Goal: Information Seeking & Learning: Learn about a topic

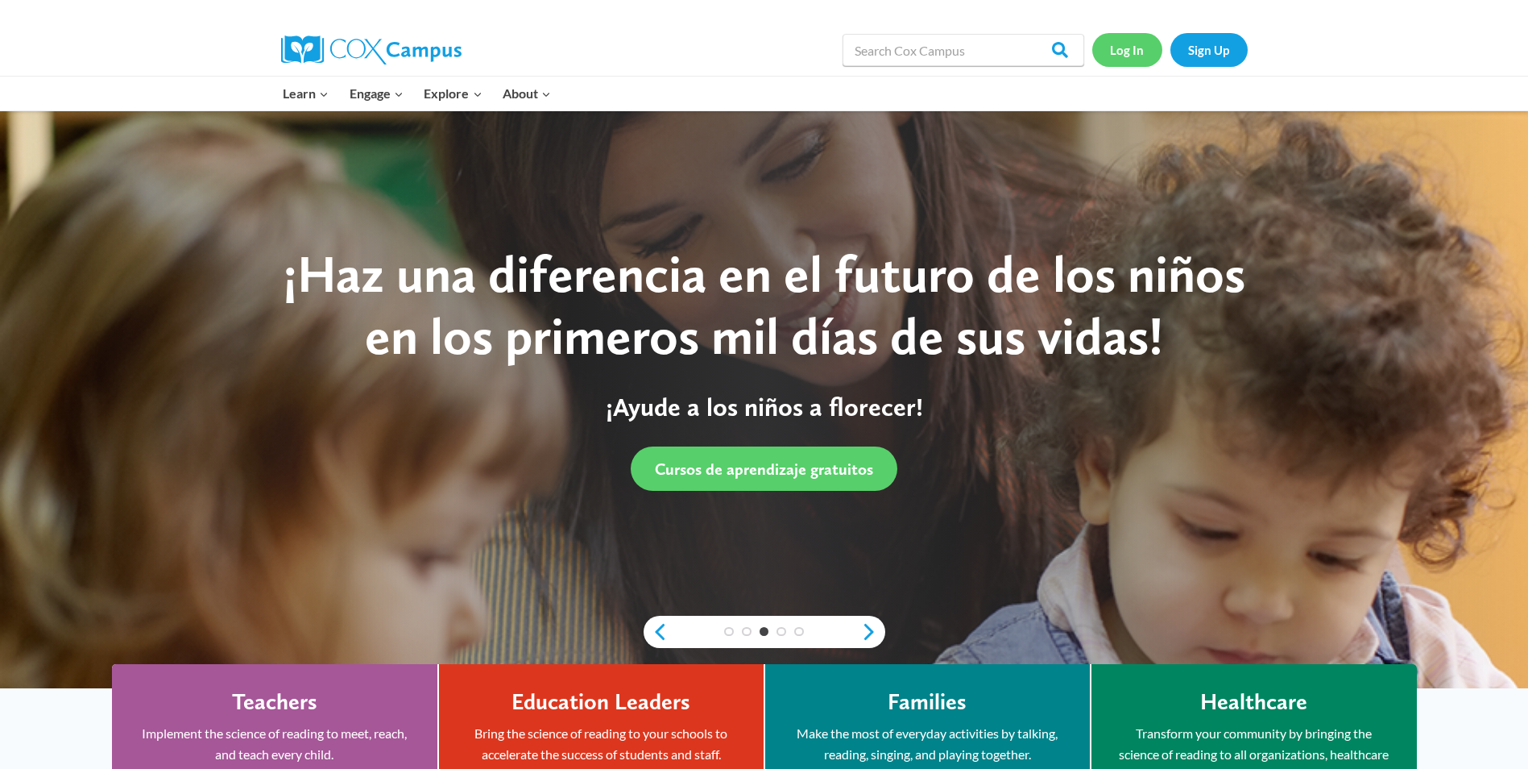
click at [1110, 46] on link "Log In" at bounding box center [1128, 49] width 70 height 33
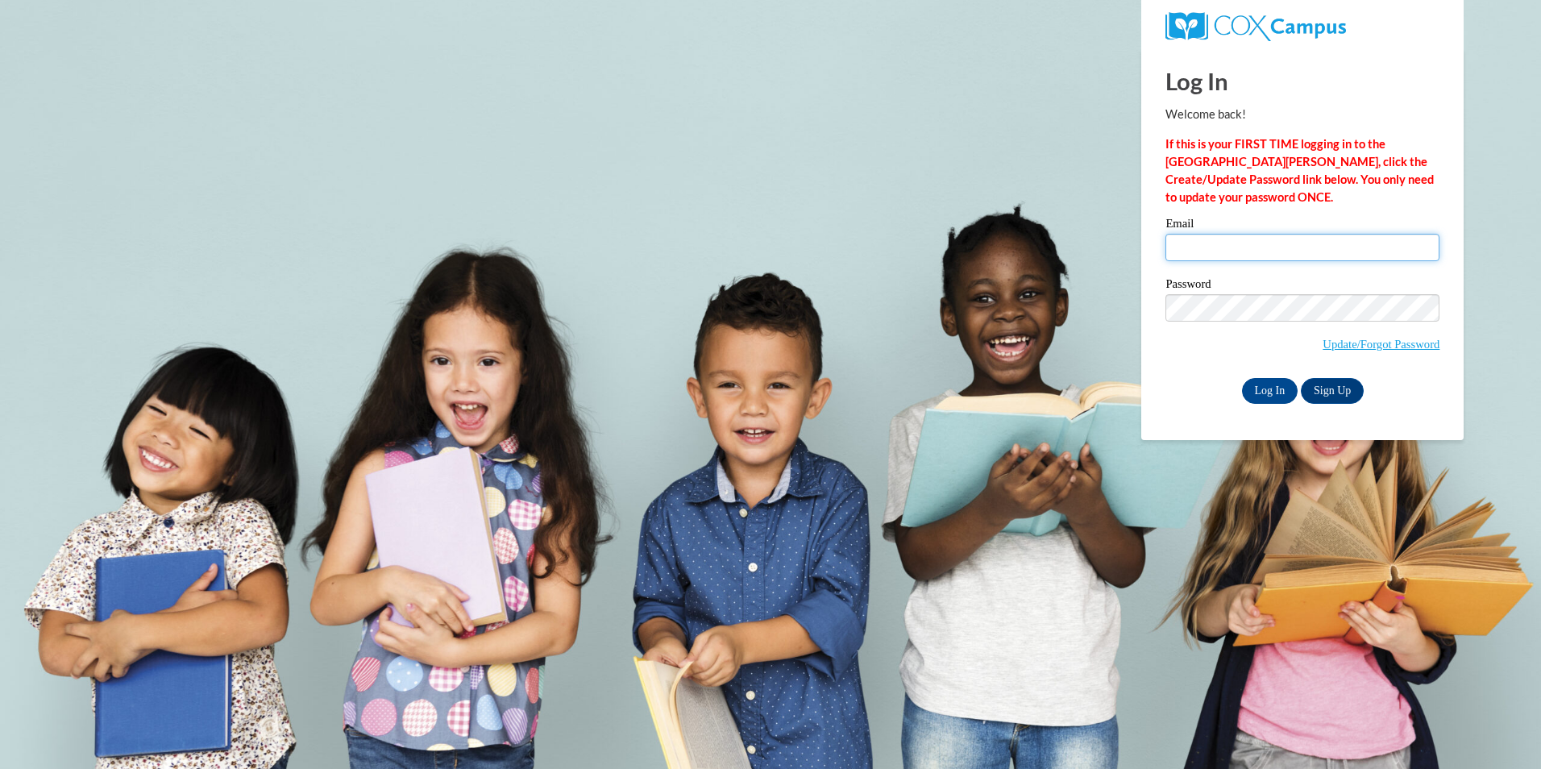
click at [1205, 243] on input "Email" at bounding box center [1302, 247] width 274 height 27
type input "felecia.thompson@charterschools.ae"
click at [1272, 399] on input "Log In" at bounding box center [1270, 391] width 56 height 26
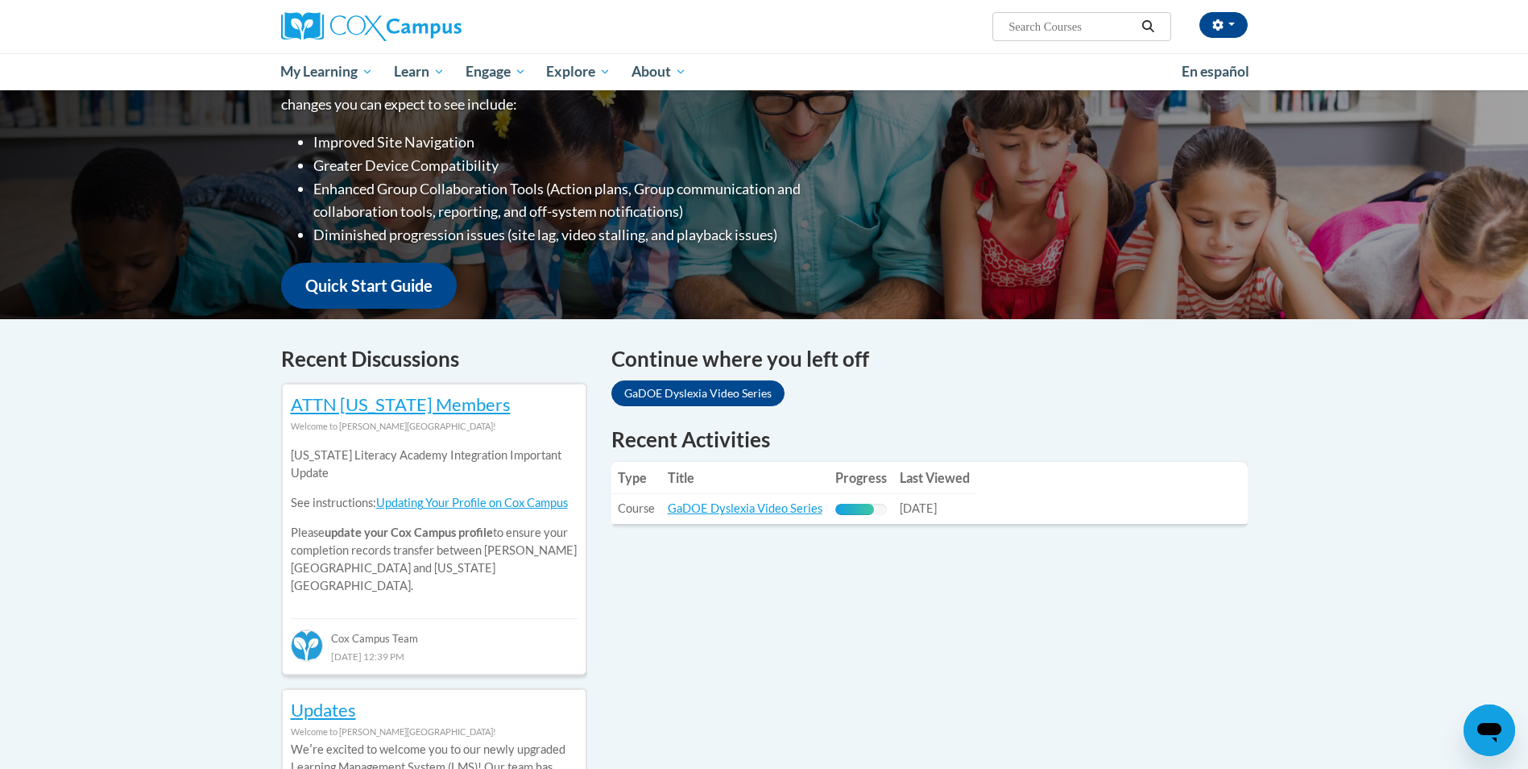
scroll to position [365, 0]
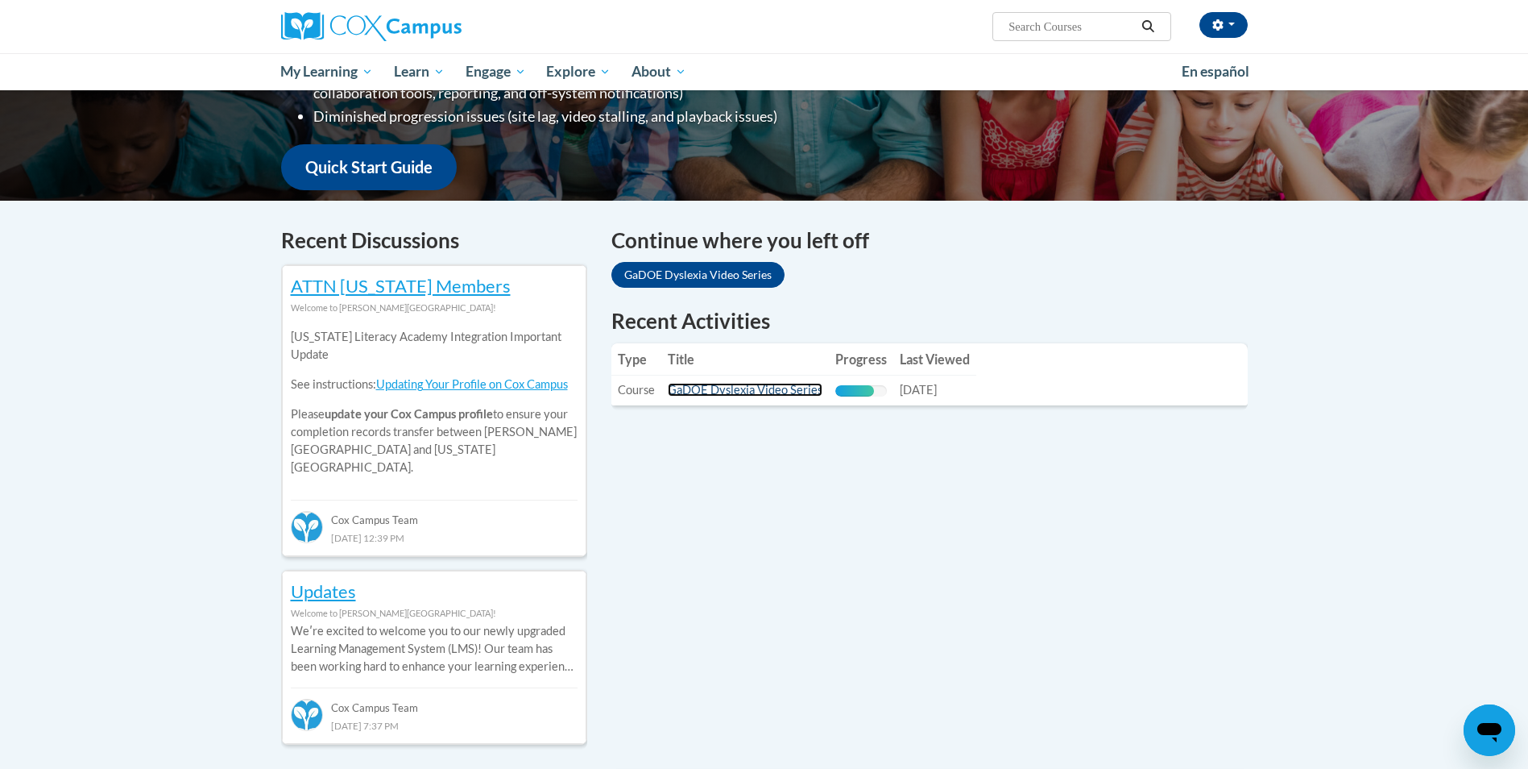
click at [744, 391] on link "GaDOE Dyslexia Video Series" at bounding box center [745, 390] width 155 height 14
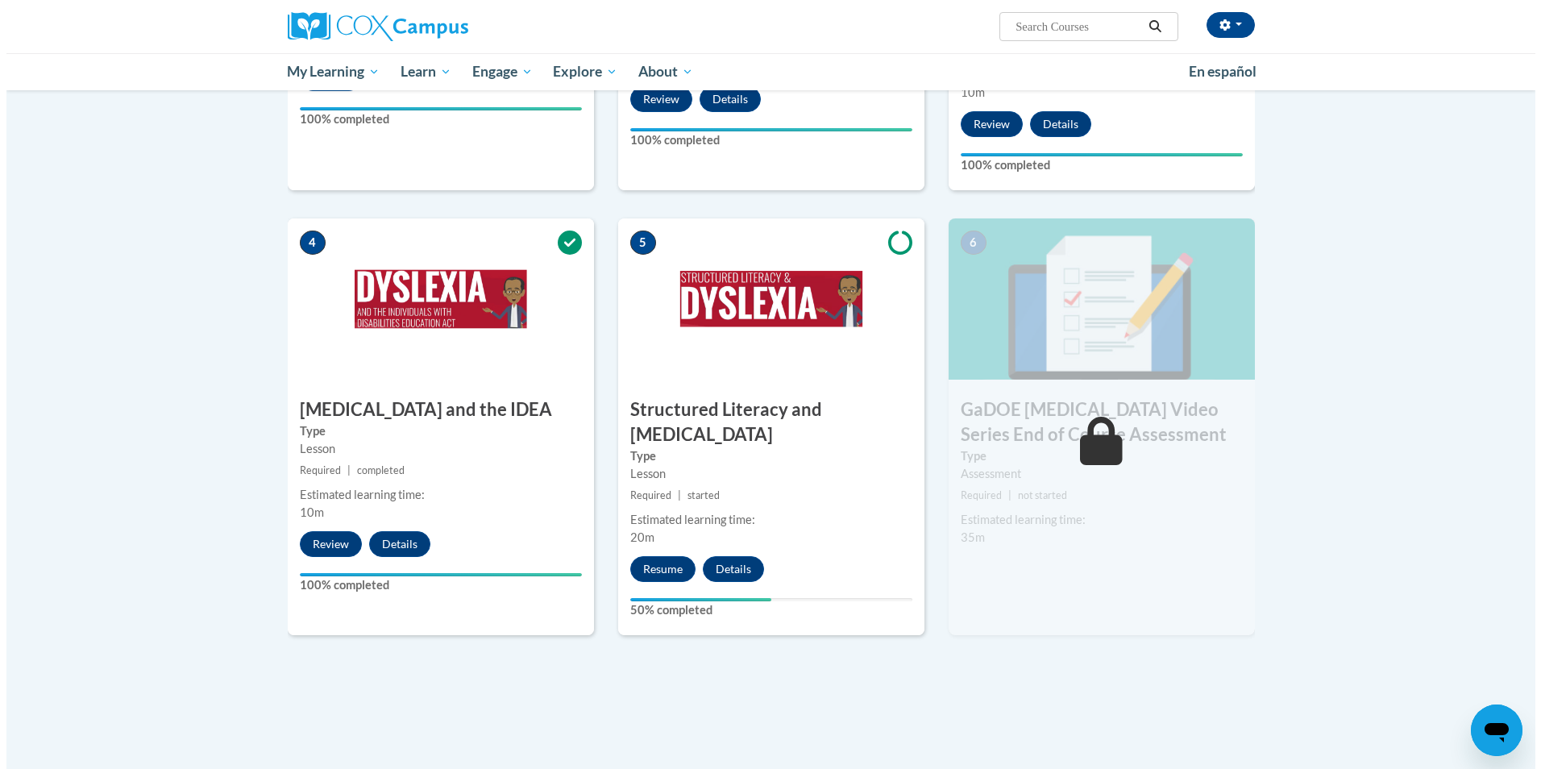
scroll to position [901, 0]
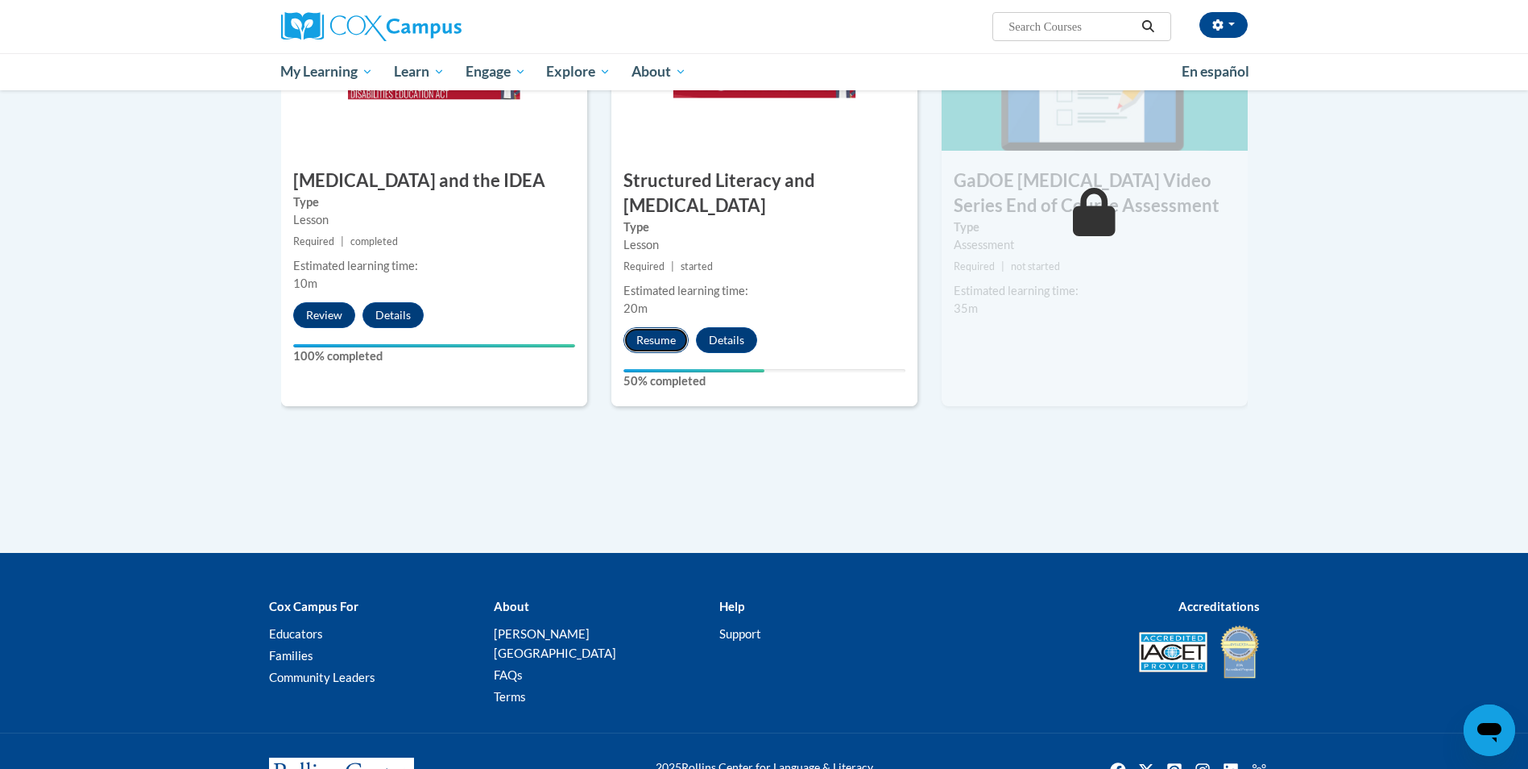
click at [654, 327] on button "Resume" at bounding box center [656, 340] width 65 height 26
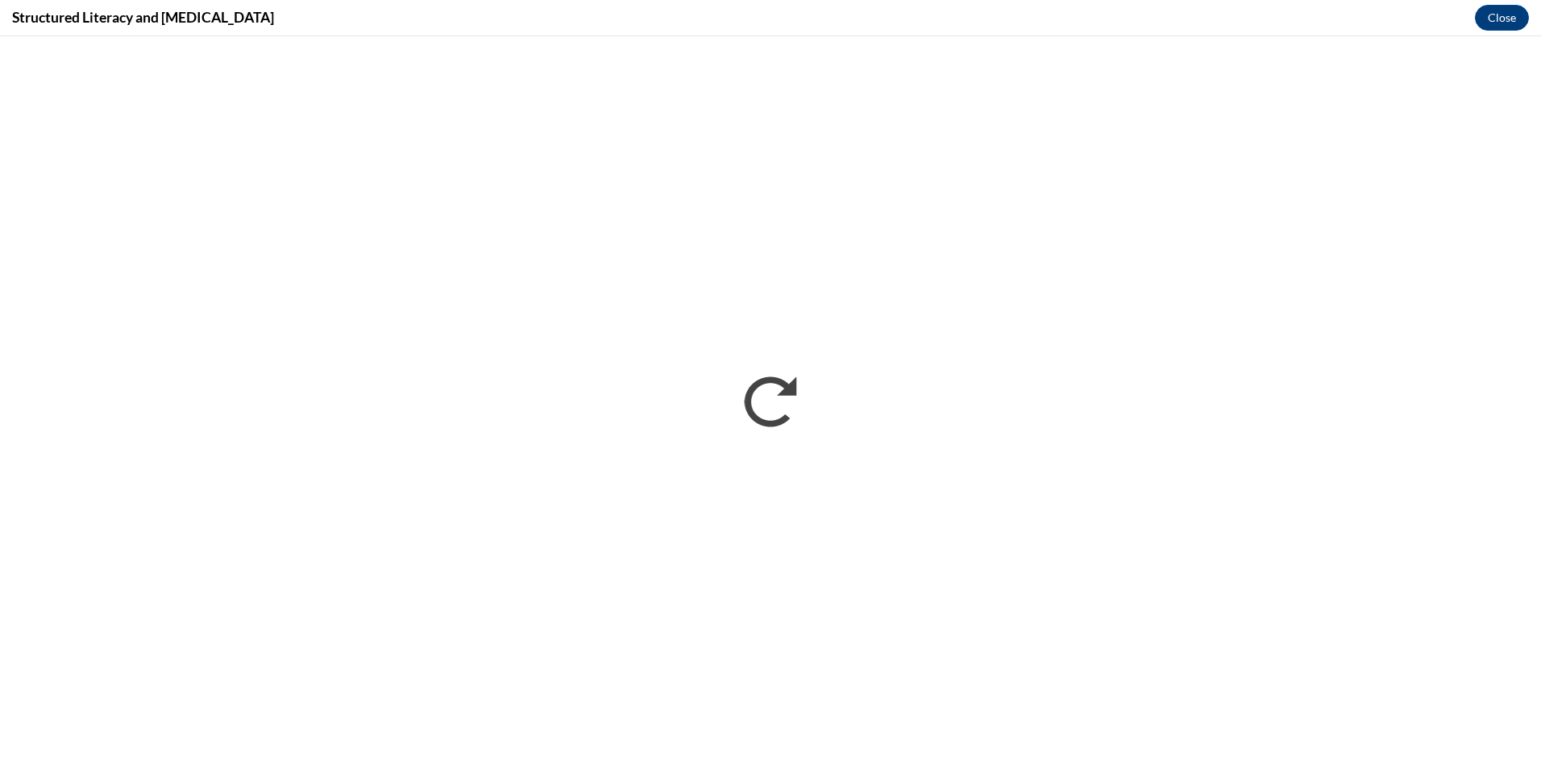
scroll to position [0, 0]
